Goal: Transaction & Acquisition: Purchase product/service

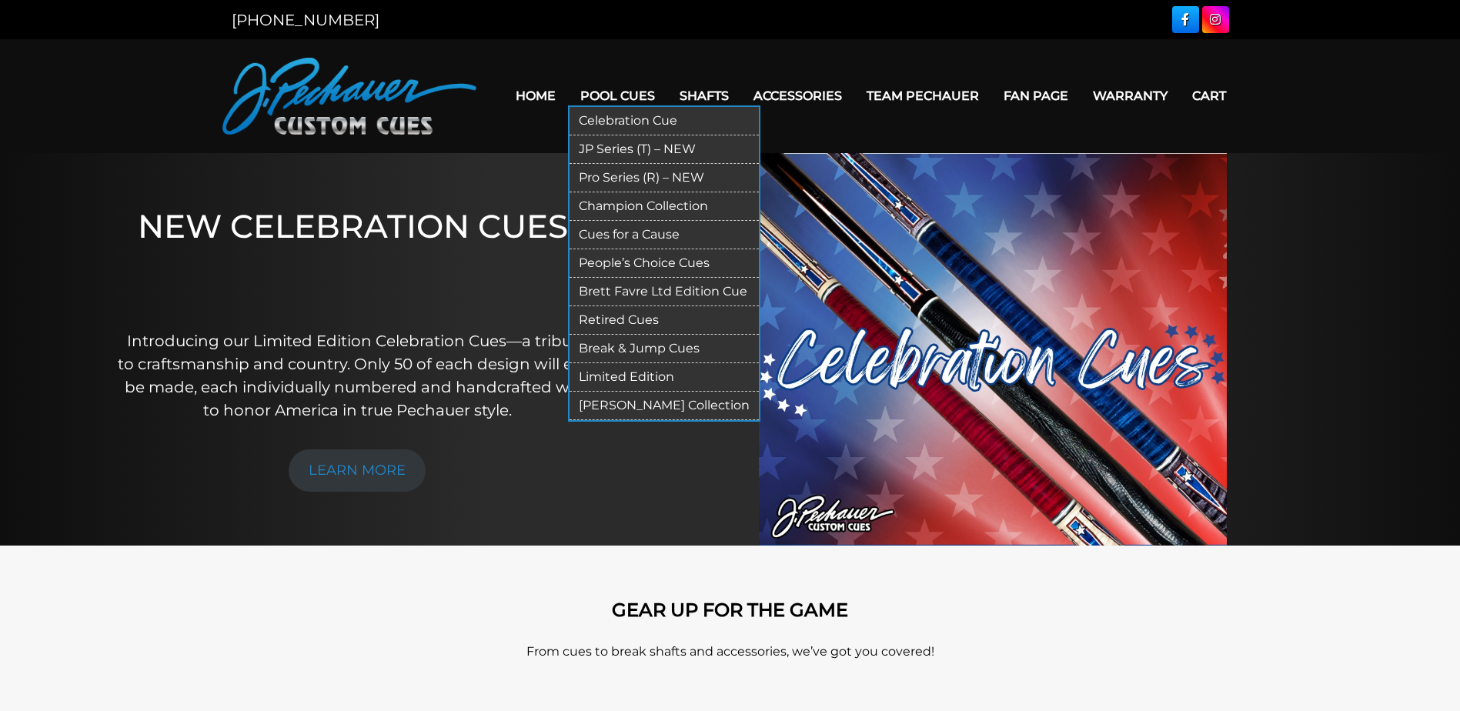
click at [630, 376] on link "Limited Edition" at bounding box center [664, 377] width 189 height 28
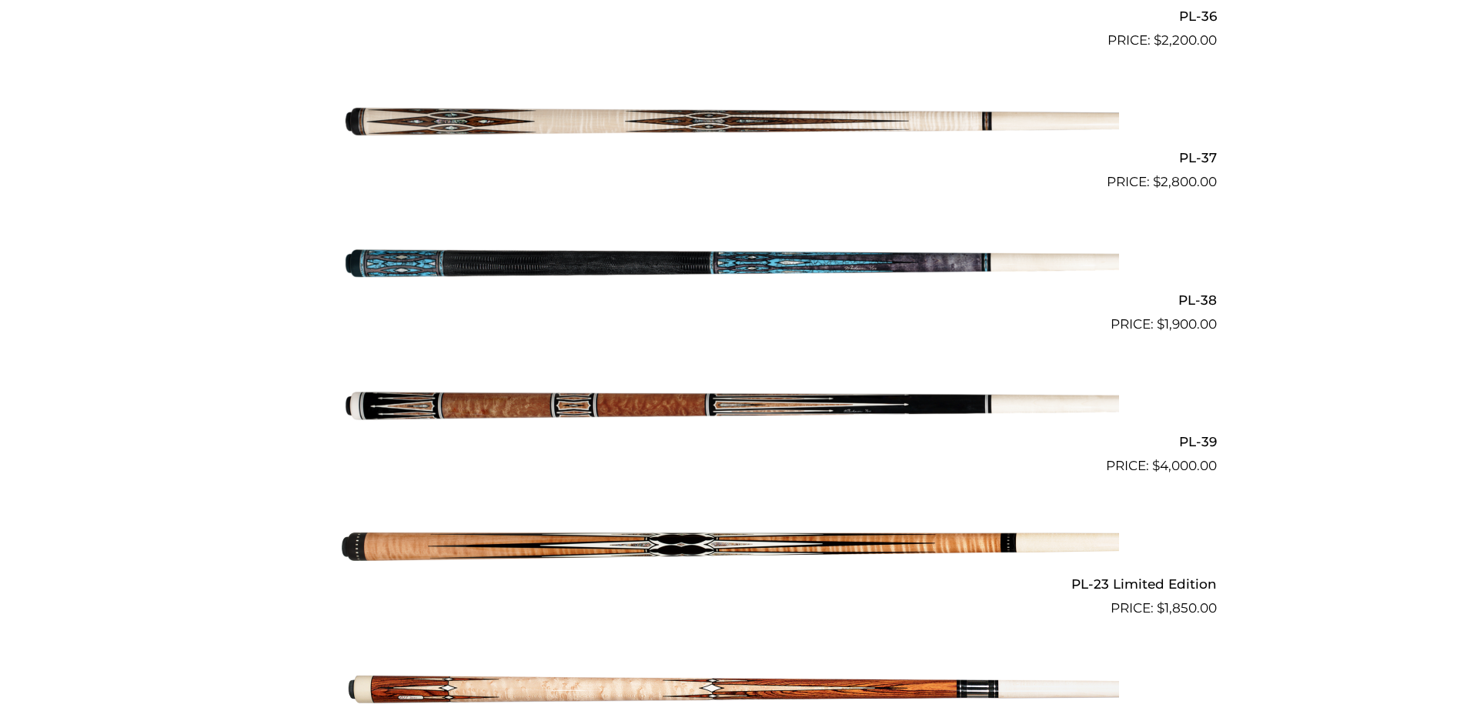
scroll to position [1619, 0]
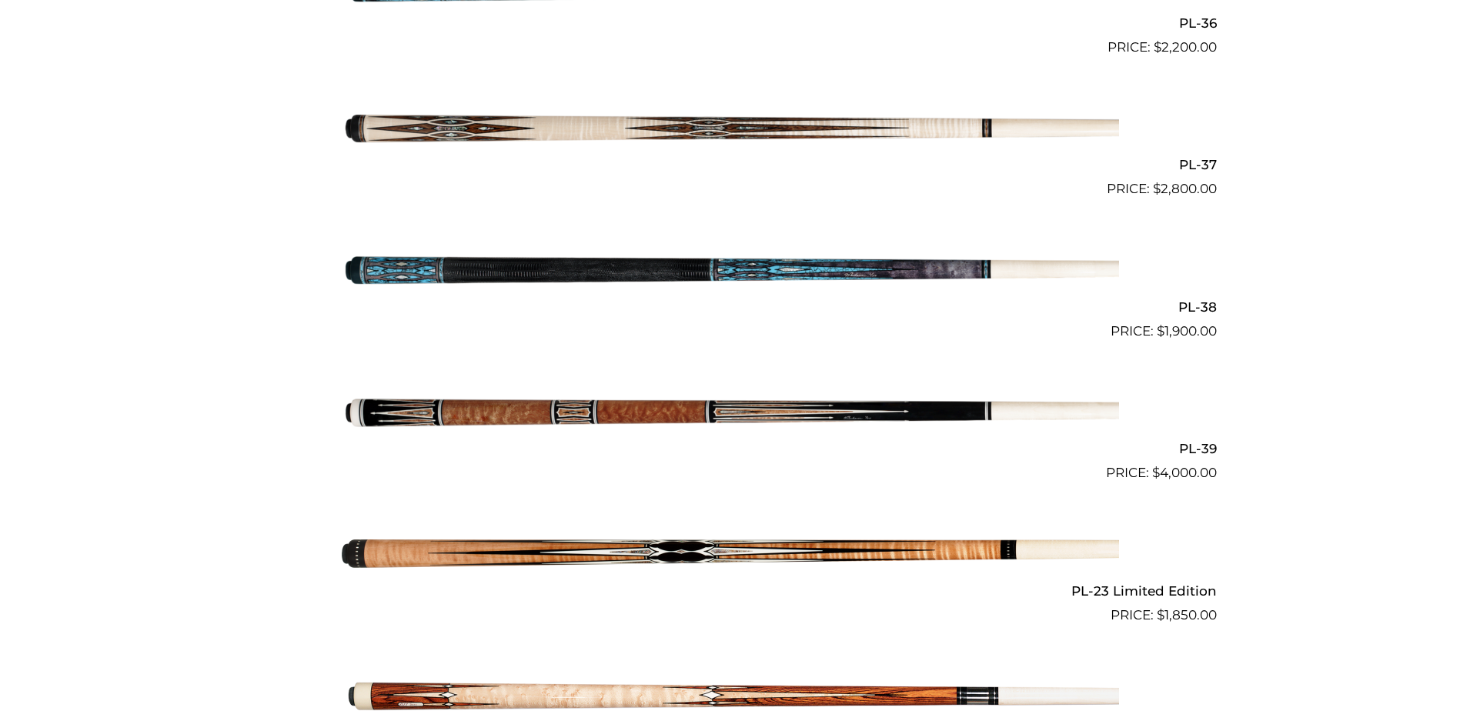
click at [593, 396] on img at bounding box center [730, 412] width 777 height 129
